Goal: Transaction & Acquisition: Book appointment/travel/reservation

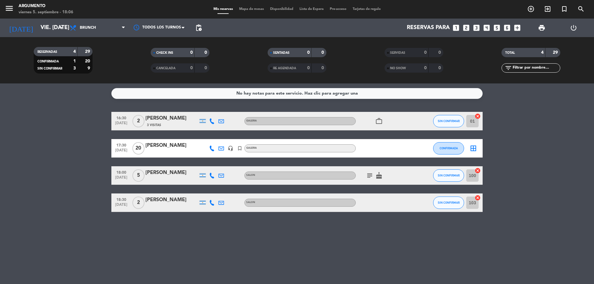
click at [488, 28] on icon "looks_4" at bounding box center [487, 28] width 8 height 8
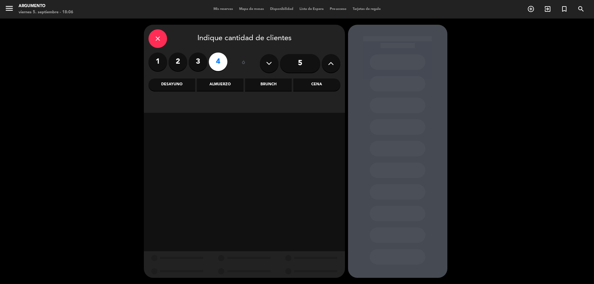
click at [294, 62] on input "5" at bounding box center [300, 63] width 40 height 19
click at [333, 66] on icon at bounding box center [331, 63] width 6 height 9
type input "6"
click at [228, 83] on div "Almuerzo" at bounding box center [220, 85] width 47 height 12
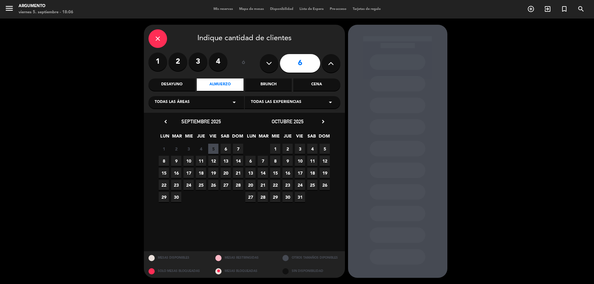
click at [227, 146] on span "6" at bounding box center [226, 149] width 10 height 10
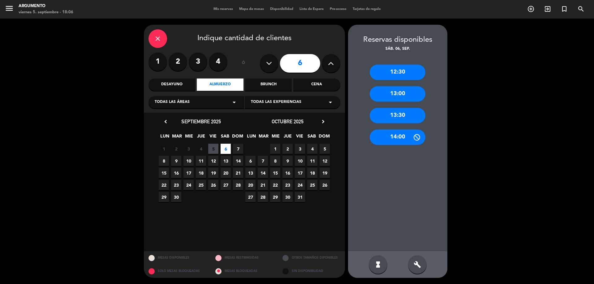
click at [394, 92] on div "13:00" at bounding box center [398, 93] width 56 height 15
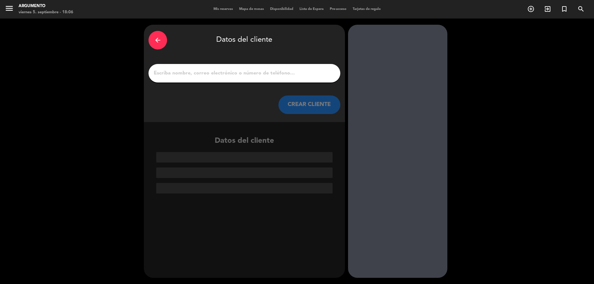
click at [241, 76] on input "1" at bounding box center [244, 73] width 183 height 9
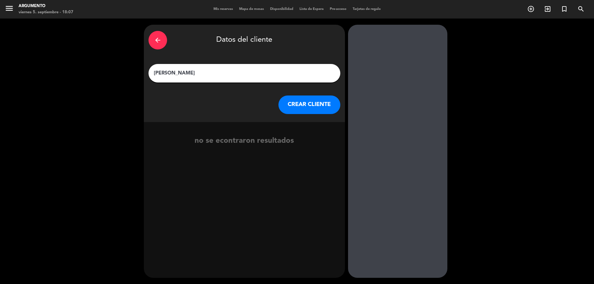
type input "[PERSON_NAME]"
click at [291, 103] on button "CREAR CLIENTE" at bounding box center [310, 105] width 62 height 19
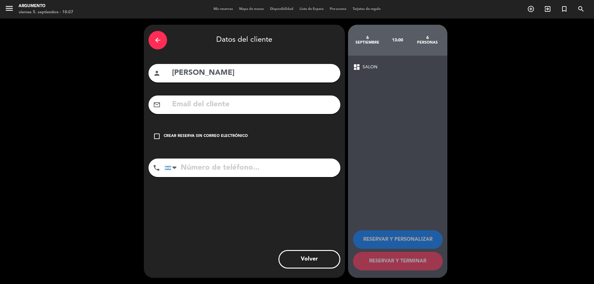
click at [206, 135] on div "Crear reserva sin correo electrónico" at bounding box center [206, 136] width 84 height 6
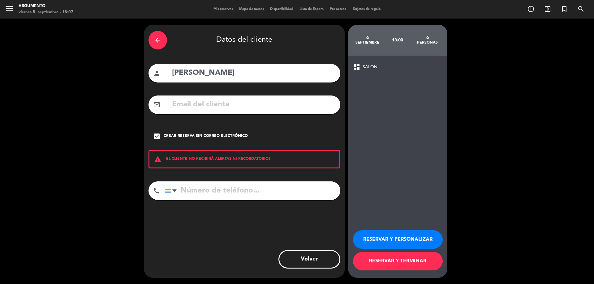
click at [206, 190] on input "tel" at bounding box center [253, 191] width 176 height 19
paste input "[PHONE_NUMBER]"
type input "[PHONE_NUMBER]"
click at [380, 234] on button "RESERVAR Y PERSONALIZAR" at bounding box center [398, 240] width 90 height 19
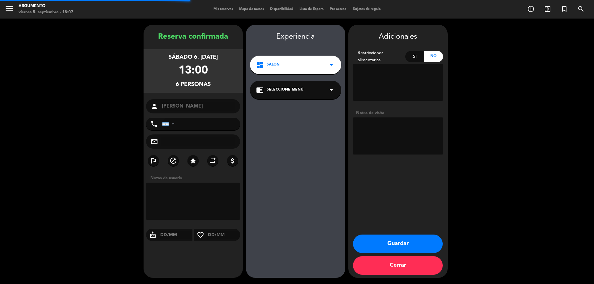
type input "[PHONE_NUMBER]"
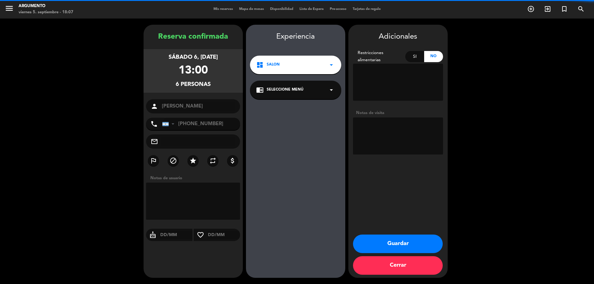
click at [293, 90] on span "Seleccione Menú" at bounding box center [285, 90] width 37 height 6
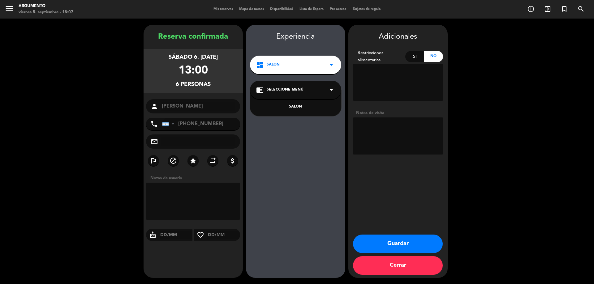
click at [297, 107] on div "SALON" at bounding box center [295, 107] width 79 height 6
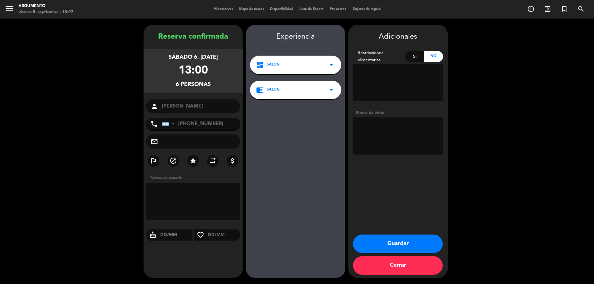
click at [392, 138] on textarea at bounding box center [398, 136] width 90 height 37
type textarea "mesa 104"
click at [378, 236] on button "Guardar" at bounding box center [398, 244] width 90 height 19
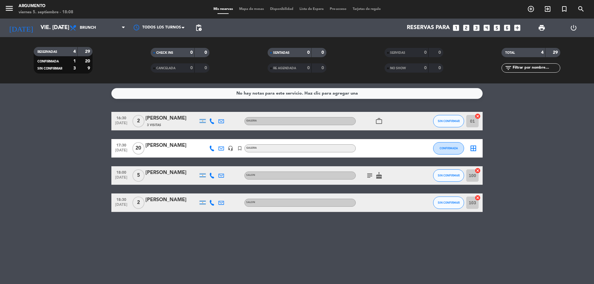
click at [342, 74] on div "SENTADAS 0 0 RE AGENDADA 0 0" at bounding box center [297, 60] width 117 height 34
